Goal: Transaction & Acquisition: Obtain resource

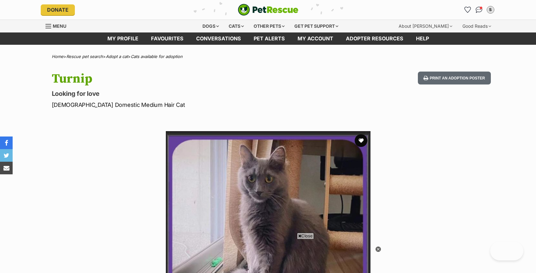
scroll to position [164, 0]
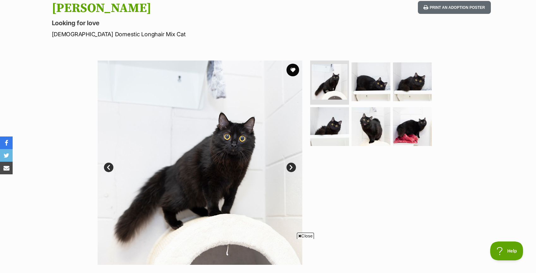
scroll to position [69, 0]
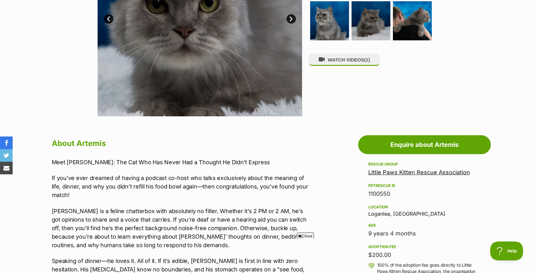
scroll to position [220, 0]
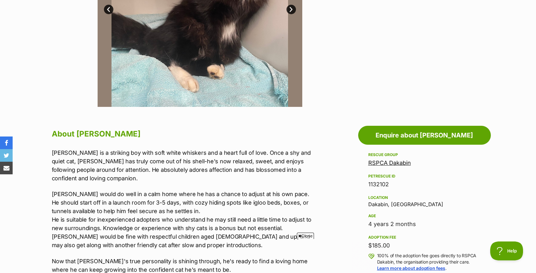
scroll to position [210, 0]
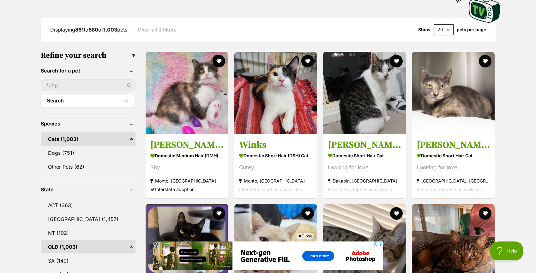
scroll to position [154, 0]
click at [67, 247] on link "QLD (1,003)" at bounding box center [88, 247] width 95 height 13
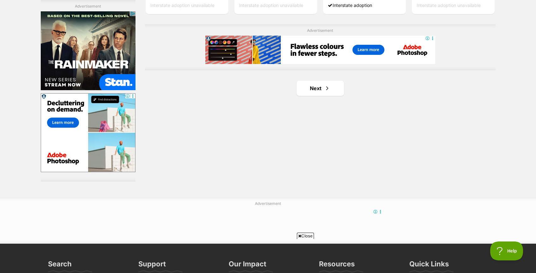
scroll to position [1126, 0]
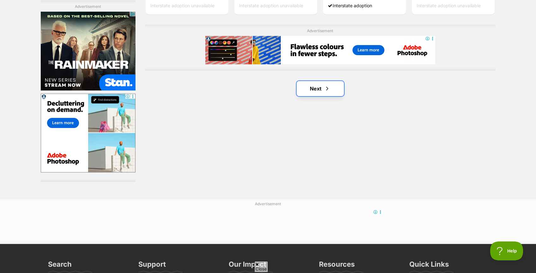
click at [321, 89] on link "Next" at bounding box center [319, 88] width 47 height 15
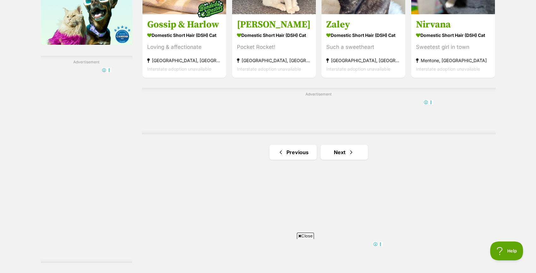
scroll to position [1072, 0]
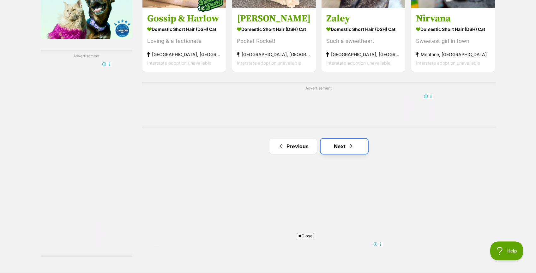
click at [333, 150] on link "Next" at bounding box center [343, 146] width 47 height 15
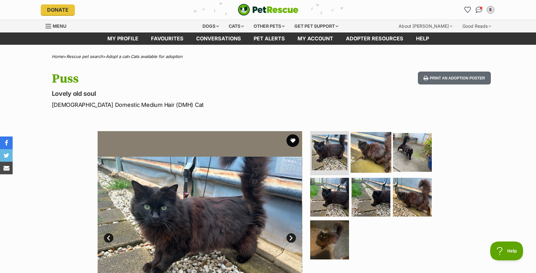
click at [370, 153] on img at bounding box center [370, 152] width 41 height 41
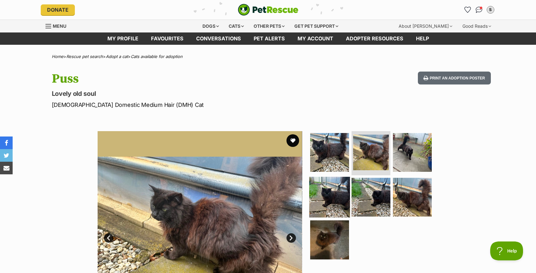
click at [332, 200] on img at bounding box center [329, 197] width 41 height 41
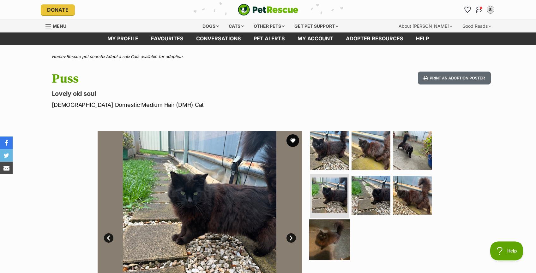
click at [330, 252] on img at bounding box center [329, 240] width 41 height 41
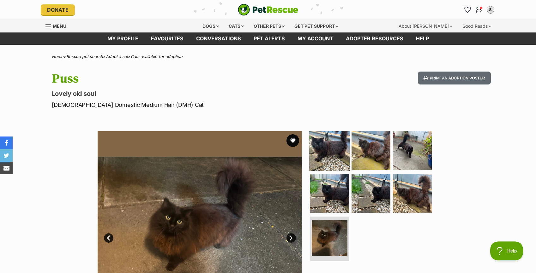
click at [335, 154] on img at bounding box center [329, 150] width 41 height 41
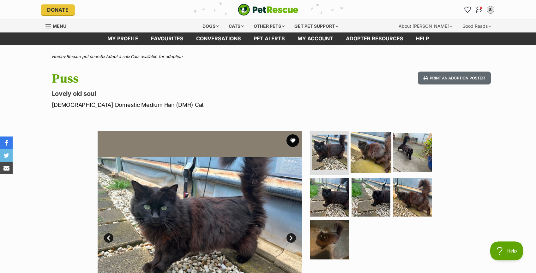
click at [356, 157] on img at bounding box center [370, 152] width 41 height 41
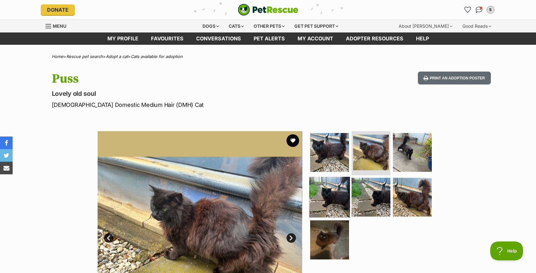
click at [340, 184] on img at bounding box center [329, 197] width 41 height 41
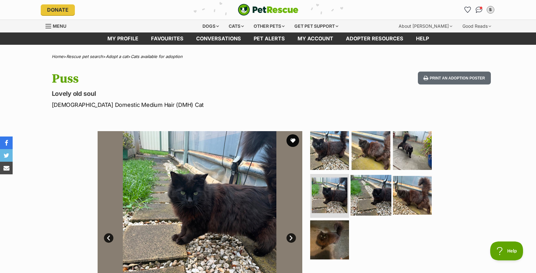
click at [364, 191] on img at bounding box center [370, 195] width 41 height 41
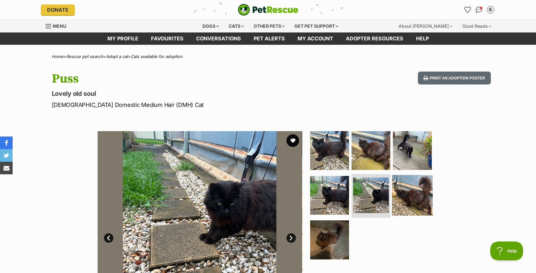
click at [395, 194] on img at bounding box center [412, 195] width 41 height 41
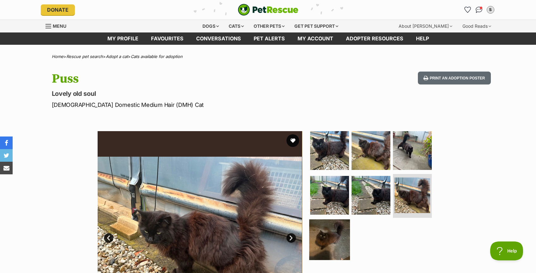
click at [331, 234] on img at bounding box center [329, 240] width 41 height 41
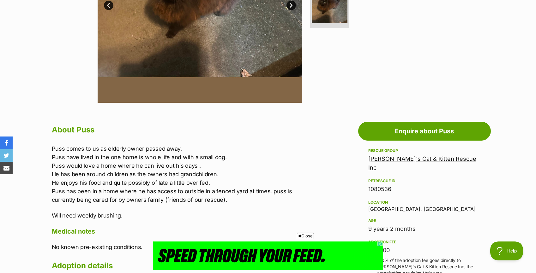
scroll to position [234, 0]
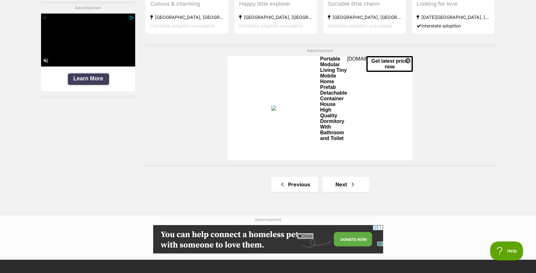
scroll to position [1147, 0]
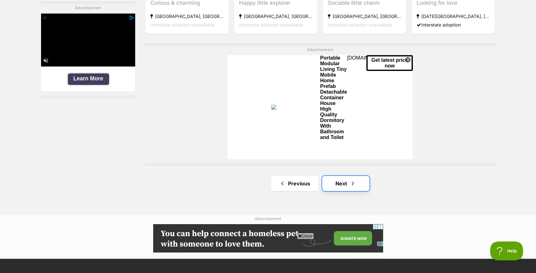
click at [346, 183] on link "Next" at bounding box center [345, 183] width 47 height 15
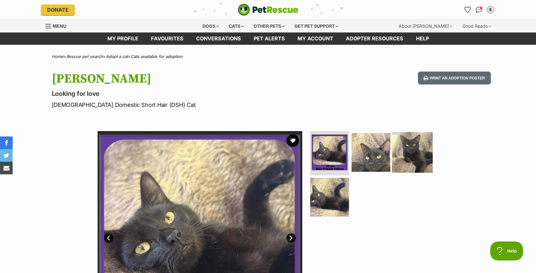
click at [419, 160] on img at bounding box center [412, 152] width 41 height 41
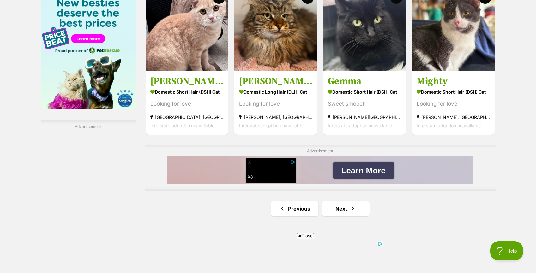
scroll to position [1007, 0]
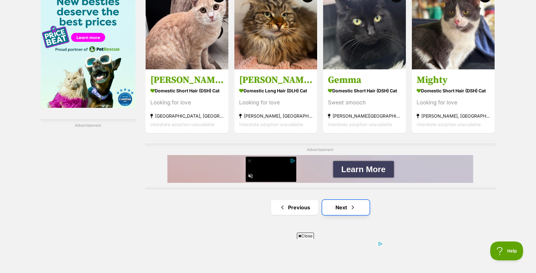
click at [356, 211] on link "Next" at bounding box center [345, 207] width 47 height 15
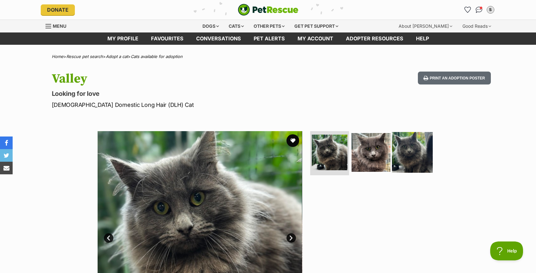
click at [411, 160] on img at bounding box center [412, 152] width 41 height 41
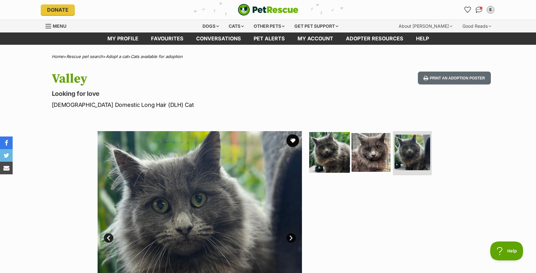
click at [339, 152] on img at bounding box center [329, 152] width 41 height 41
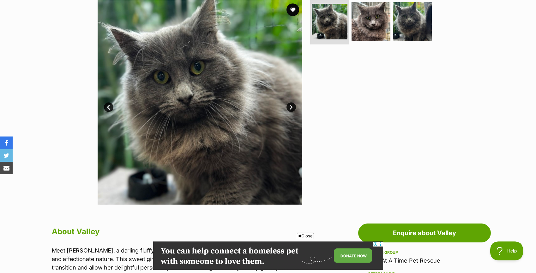
scroll to position [130, 0]
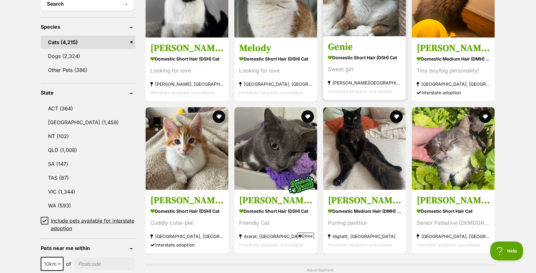
scroll to position [246, 0]
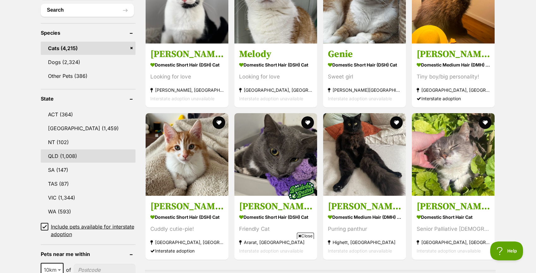
click at [66, 153] on link "QLD (1,008)" at bounding box center [88, 156] width 95 height 13
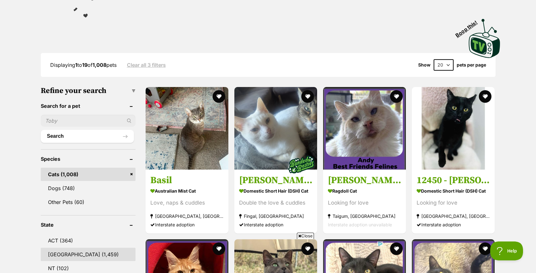
click at [75, 252] on link "[GEOGRAPHIC_DATA] (1,459)" at bounding box center [88, 254] width 95 height 13
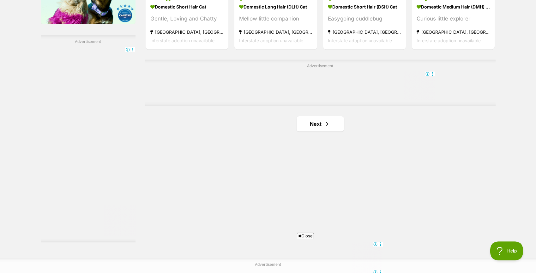
scroll to position [1095, 0]
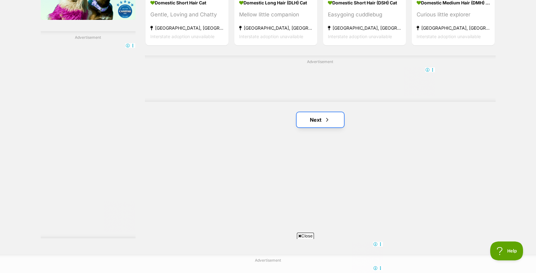
click at [328, 118] on span "Next page" at bounding box center [327, 120] width 6 height 8
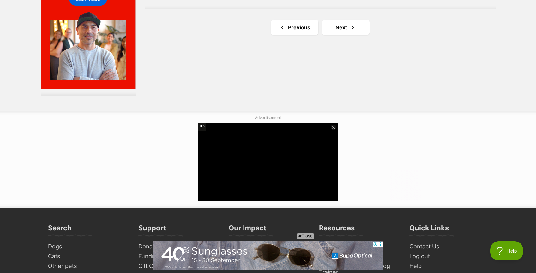
scroll to position [1238, 0]
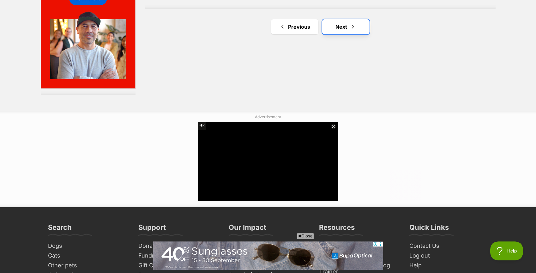
click at [339, 28] on link "Next" at bounding box center [345, 26] width 47 height 15
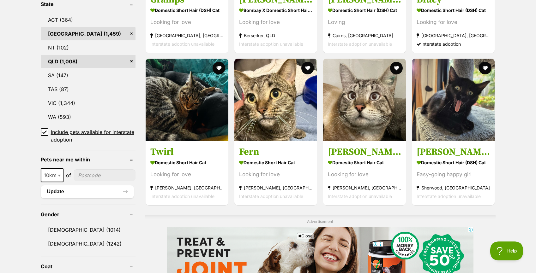
scroll to position [332, 0]
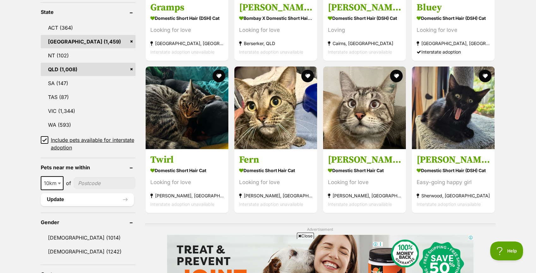
click at [69, 69] on link "QLD (1,008)" at bounding box center [88, 69] width 95 height 13
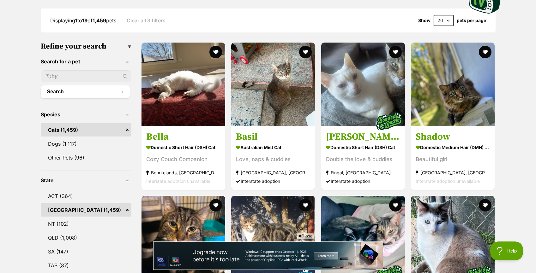
click at [126, 208] on link "NSW (1,459)" at bounding box center [86, 210] width 91 height 13
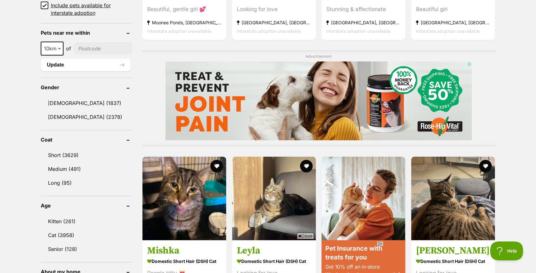
scroll to position [469, 0]
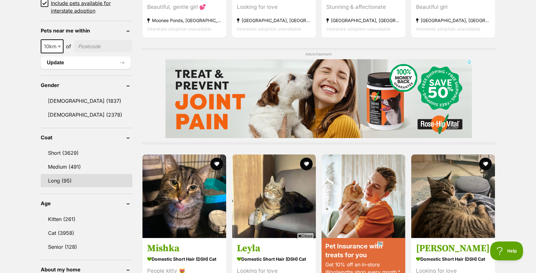
click at [73, 182] on link "Long (95)" at bounding box center [87, 180] width 92 height 13
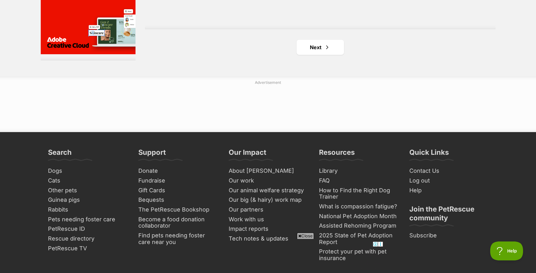
scroll to position [1176, 0]
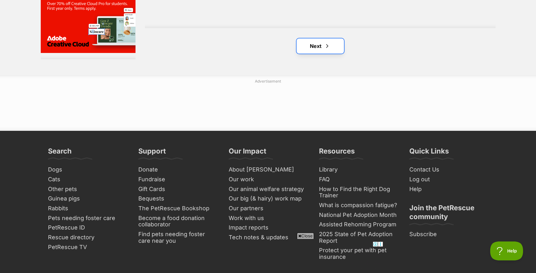
click at [318, 45] on link "Next" at bounding box center [319, 46] width 47 height 15
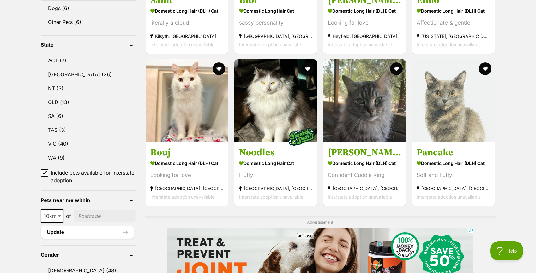
scroll to position [298, 0]
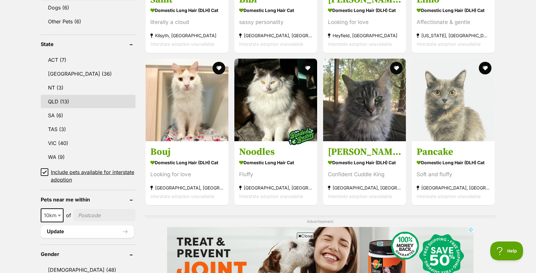
click at [69, 103] on link "QLD (13)" at bounding box center [88, 101] width 95 height 13
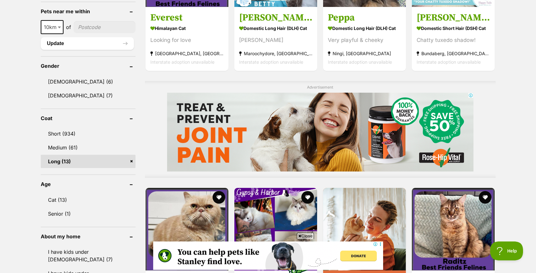
click at [133, 162] on link "Long (13)" at bounding box center [88, 161] width 95 height 13
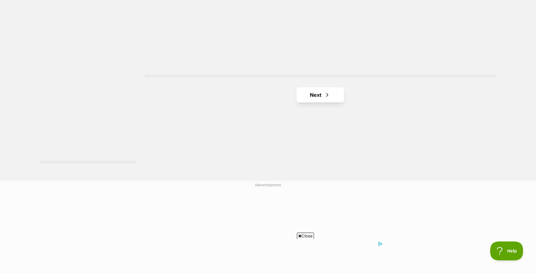
scroll to position [1171, 0]
click at [319, 96] on link "Next" at bounding box center [319, 94] width 47 height 15
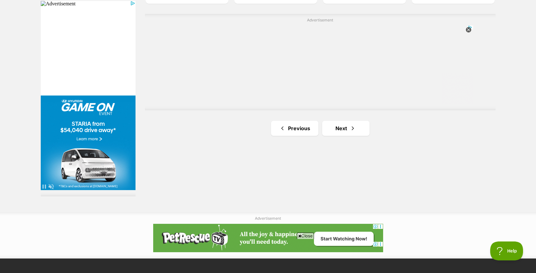
scroll to position [1137, 0]
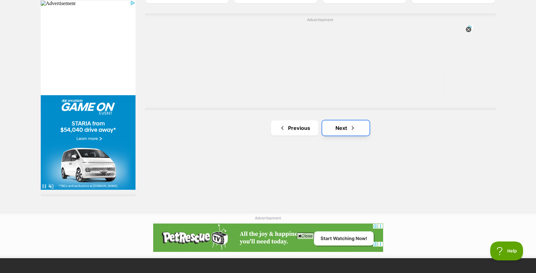
click at [351, 124] on span "Next page" at bounding box center [352, 128] width 6 height 8
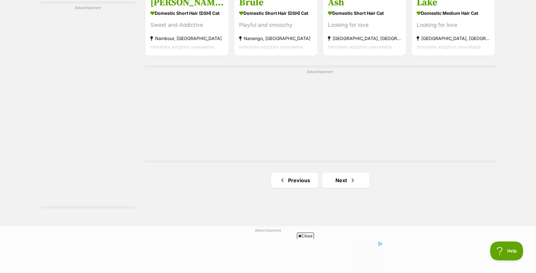
scroll to position [1127, 0]
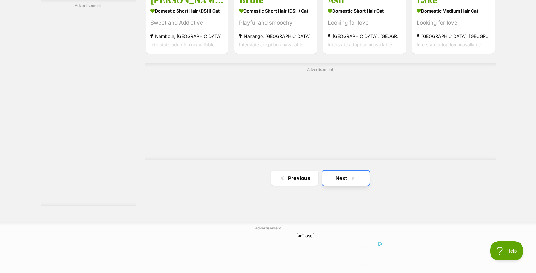
click at [353, 184] on link "Next" at bounding box center [345, 178] width 47 height 15
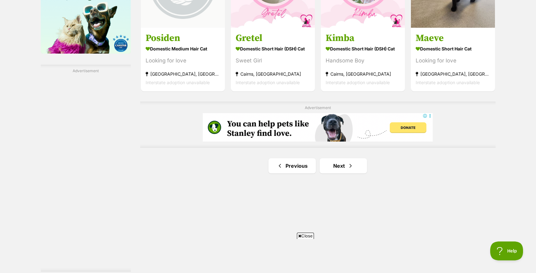
scroll to position [1060, 0]
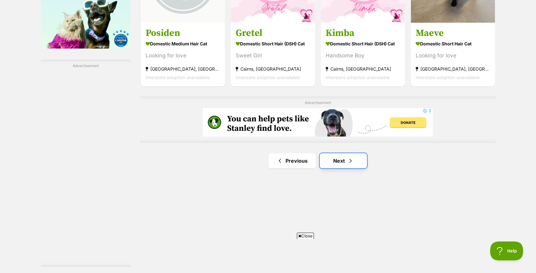
click at [342, 164] on link "Next" at bounding box center [342, 160] width 47 height 15
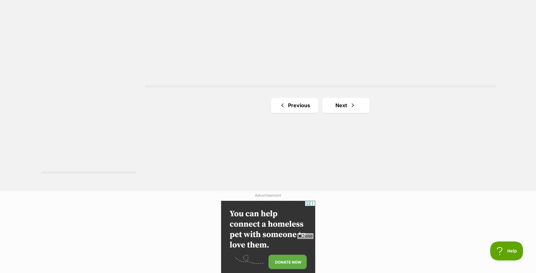
scroll to position [1164, 0]
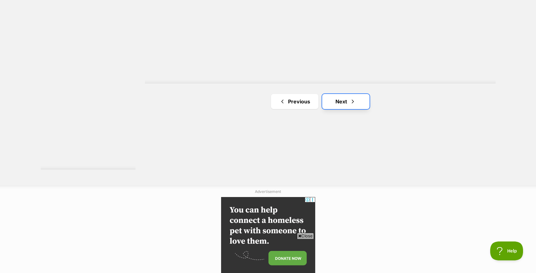
click at [349, 97] on link "Next" at bounding box center [345, 101] width 47 height 15
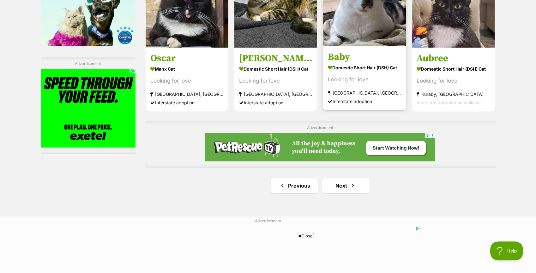
scroll to position [1070, 0]
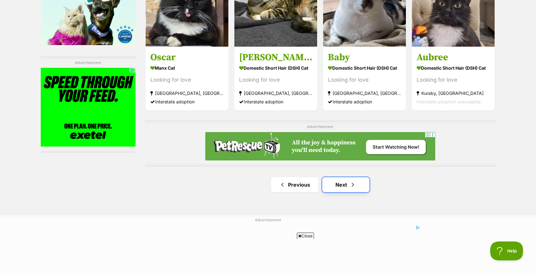
click at [353, 184] on span "Next page" at bounding box center [352, 185] width 6 height 8
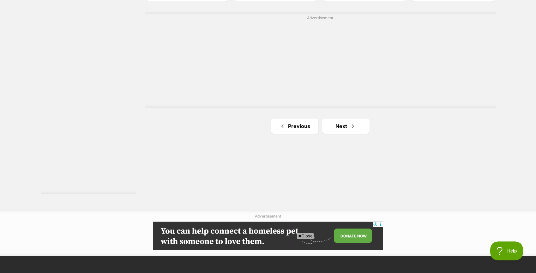
scroll to position [1139, 0]
click at [351, 127] on span "Next page" at bounding box center [352, 127] width 6 height 8
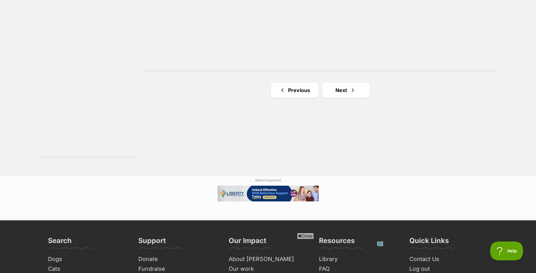
scroll to position [1176, 0]
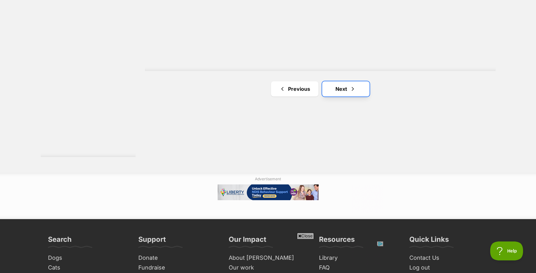
click at [349, 88] on link "Next" at bounding box center [345, 88] width 47 height 15
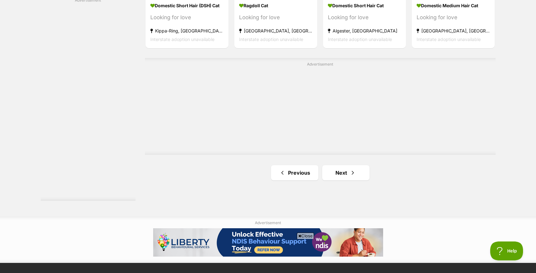
scroll to position [1131, 0]
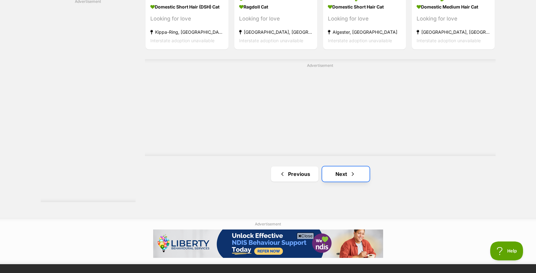
click at [353, 173] on span "Next page" at bounding box center [352, 174] width 6 height 8
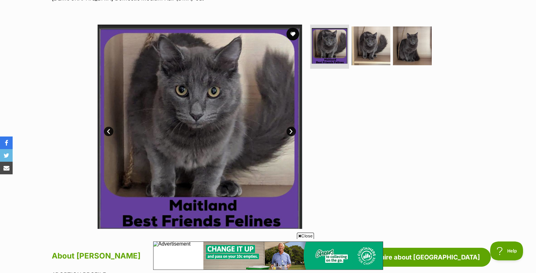
scroll to position [102, 0]
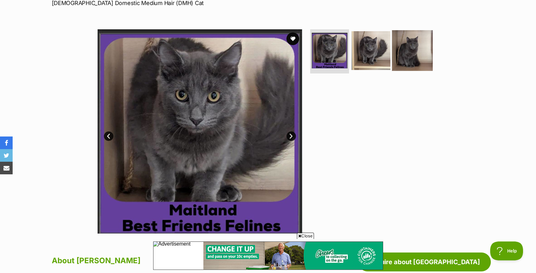
click at [405, 52] on img at bounding box center [412, 50] width 41 height 41
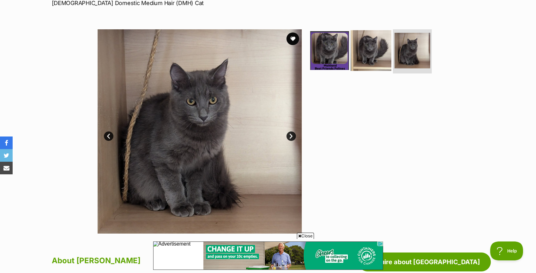
click at [371, 55] on img at bounding box center [370, 50] width 41 height 41
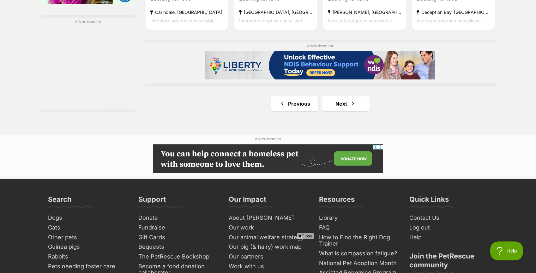
scroll to position [1113, 0]
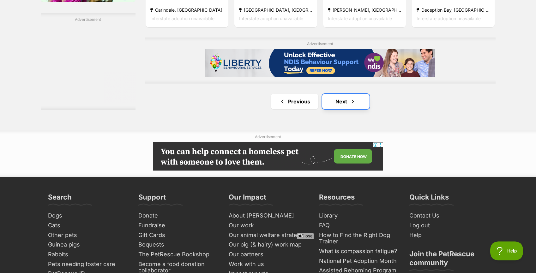
click at [350, 96] on link "Next" at bounding box center [345, 101] width 47 height 15
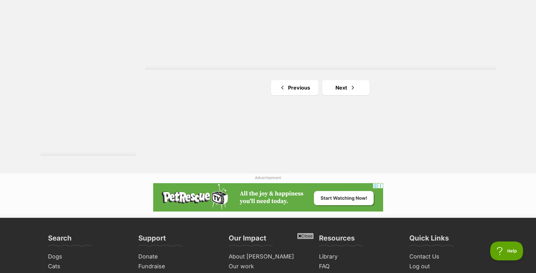
scroll to position [1188, 0]
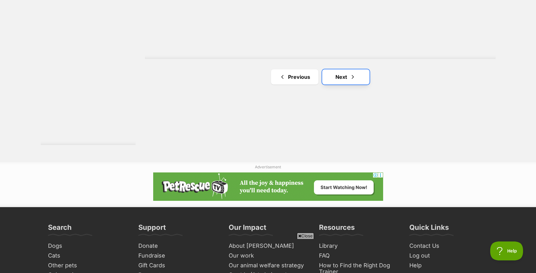
click at [343, 75] on link "Next" at bounding box center [345, 76] width 47 height 15
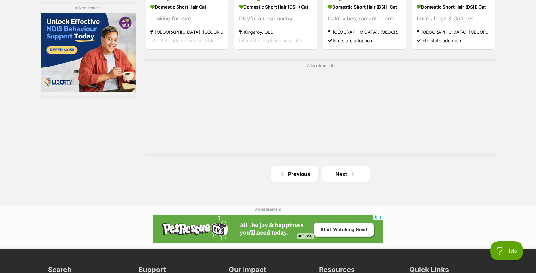
scroll to position [1142, 0]
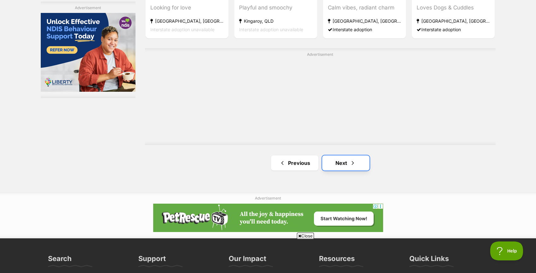
click at [340, 163] on link "Next" at bounding box center [345, 163] width 47 height 15
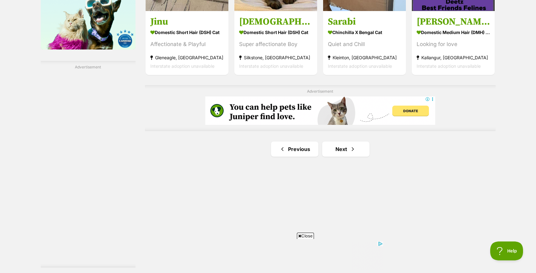
scroll to position [1066, 0]
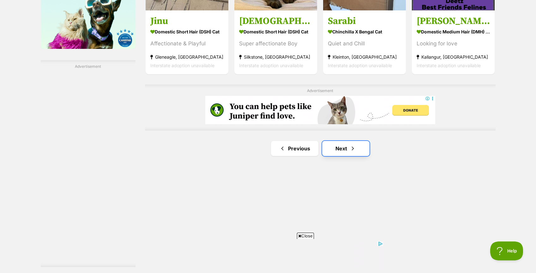
click at [355, 150] on span "Next page" at bounding box center [352, 149] width 6 height 8
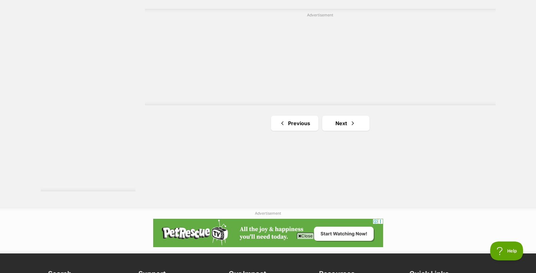
scroll to position [1154, 0]
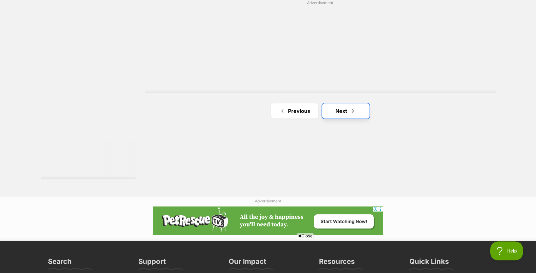
click at [353, 110] on span "Next page" at bounding box center [352, 111] width 6 height 8
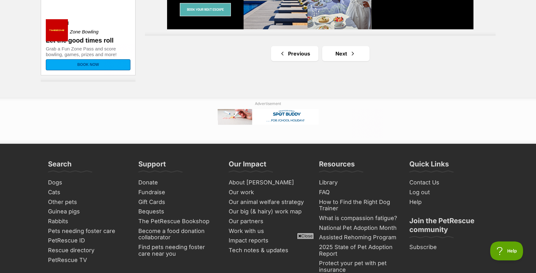
scroll to position [1253, 0]
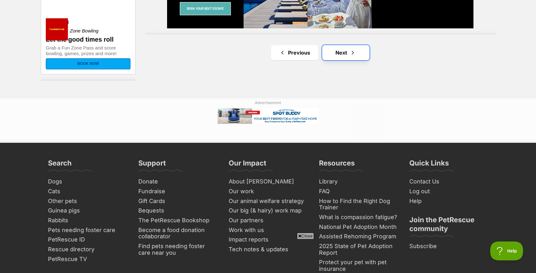
click at [339, 48] on link "Next" at bounding box center [345, 52] width 47 height 15
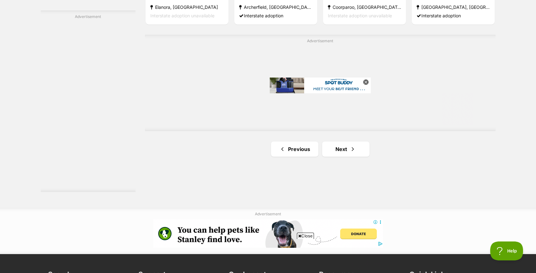
scroll to position [1119, 0]
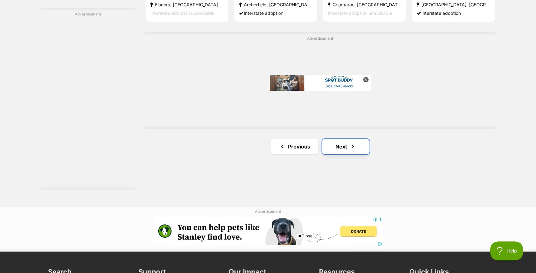
click at [350, 147] on span "Next page" at bounding box center [352, 147] width 6 height 8
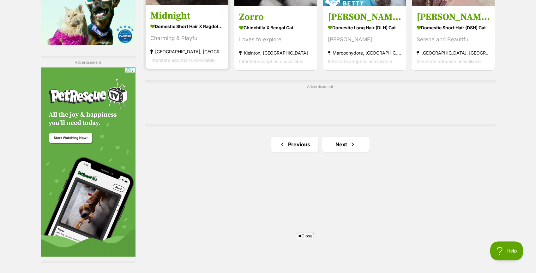
scroll to position [1076, 0]
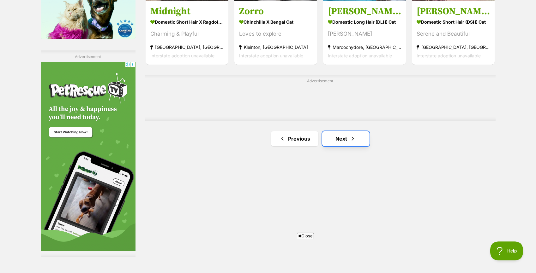
click at [355, 139] on span "Next page" at bounding box center [352, 139] width 6 height 8
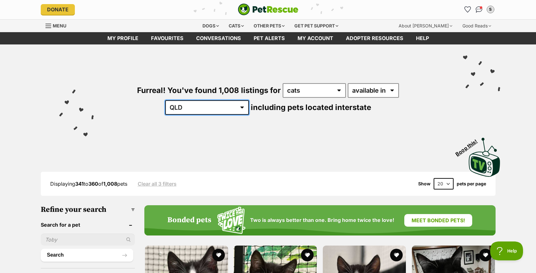
click at [249, 100] on select "[GEOGRAPHIC_DATA] [GEOGRAPHIC_DATA] [GEOGRAPHIC_DATA] [GEOGRAPHIC_DATA] [GEOGRA…" at bounding box center [207, 107] width 84 height 15
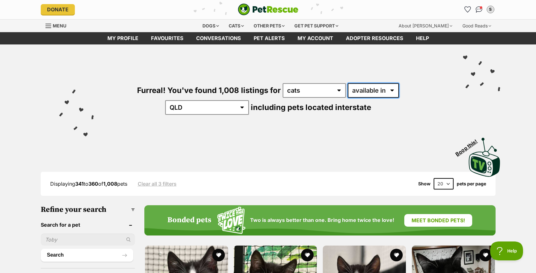
click at [362, 89] on select "available in located in" at bounding box center [372, 90] width 51 height 15
click at [307, 93] on select "any type of pet cats dogs other pets" at bounding box center [313, 90] width 63 height 15
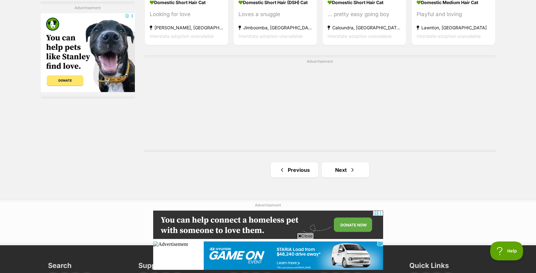
scroll to position [1140, 0]
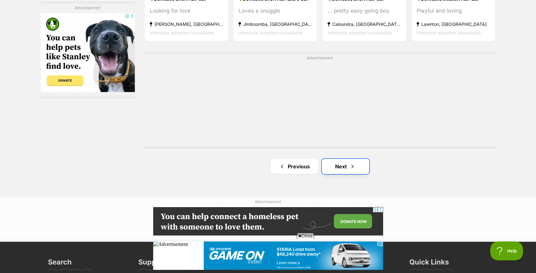
click at [341, 165] on link "Next" at bounding box center [345, 166] width 47 height 15
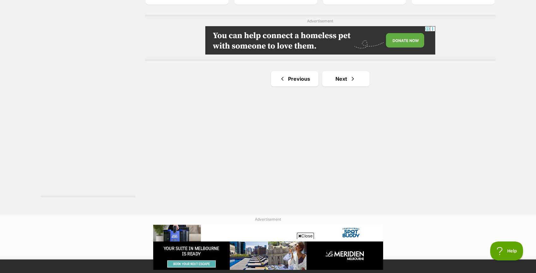
scroll to position [1137, 0]
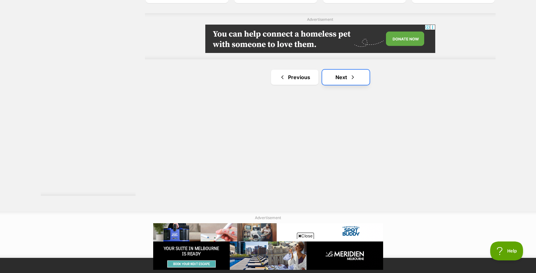
click at [359, 71] on link "Next" at bounding box center [345, 77] width 47 height 15
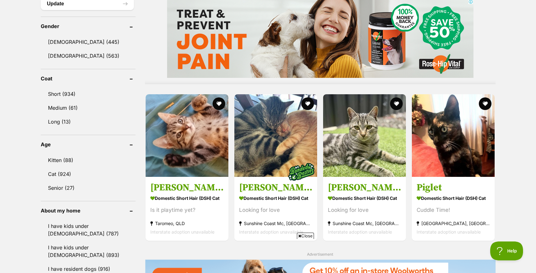
scroll to position [533, 0]
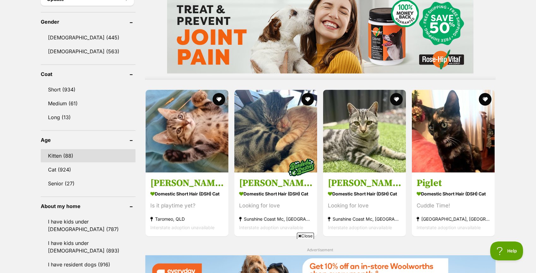
click at [56, 157] on link "Kitten (88)" at bounding box center [88, 155] width 95 height 13
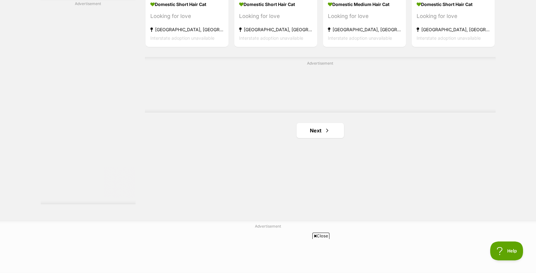
scroll to position [1096, 0]
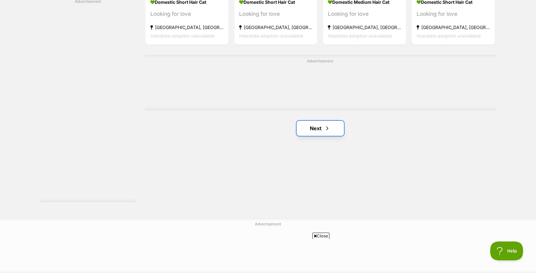
click at [322, 130] on link "Next" at bounding box center [319, 128] width 47 height 15
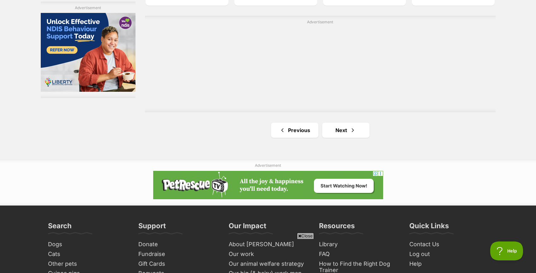
scroll to position [1135, 0]
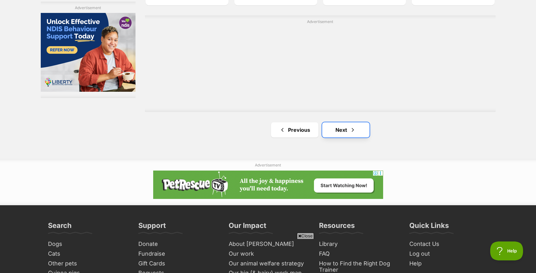
click at [341, 137] on link "Next" at bounding box center [345, 129] width 47 height 15
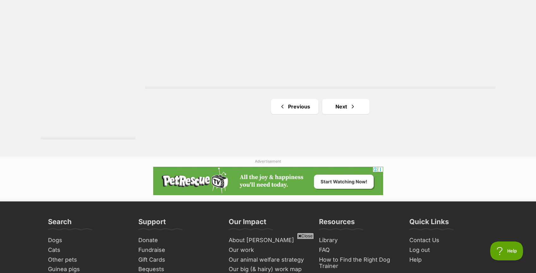
scroll to position [1160, 0]
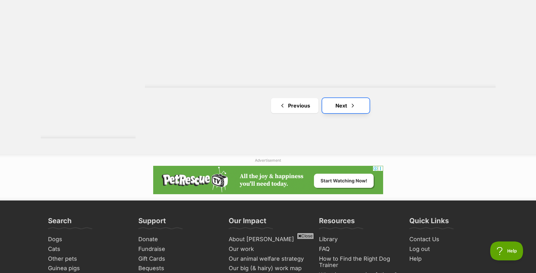
click at [344, 101] on link "Next" at bounding box center [345, 105] width 47 height 15
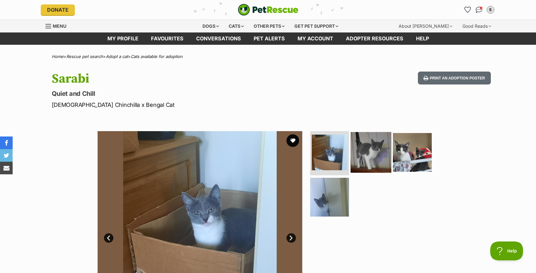
click at [365, 160] on img at bounding box center [370, 152] width 41 height 41
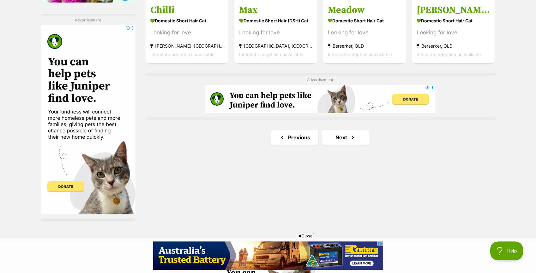
scroll to position [1079, 0]
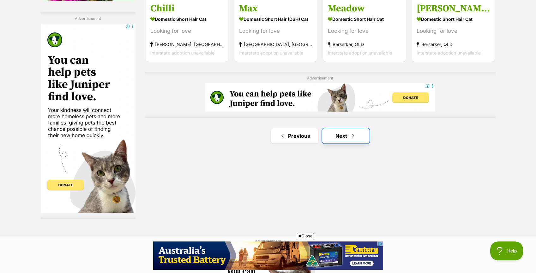
click at [353, 138] on span "Next page" at bounding box center [352, 136] width 6 height 8
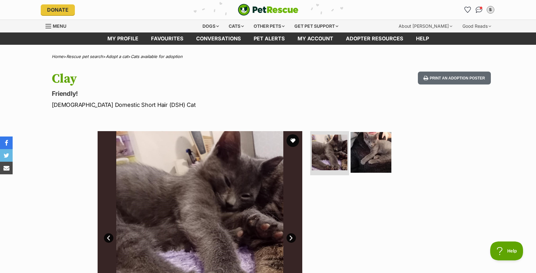
click at [368, 151] on img at bounding box center [370, 152] width 41 height 41
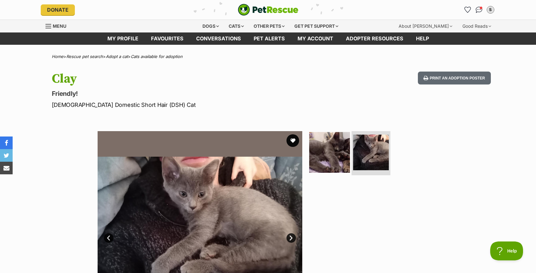
click at [338, 151] on img at bounding box center [329, 152] width 41 height 41
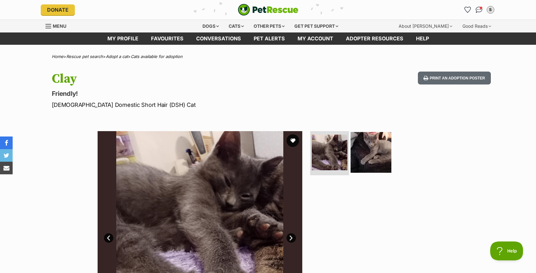
click at [367, 156] on img at bounding box center [370, 152] width 41 height 41
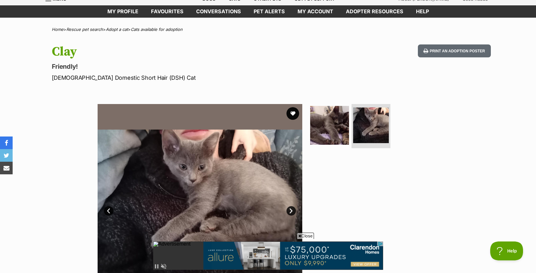
scroll to position [25, 0]
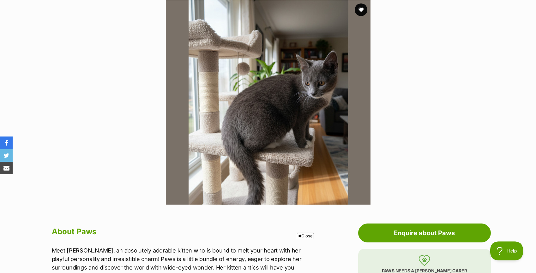
scroll to position [127, 0]
